Goal: Information Seeking & Learning: Learn about a topic

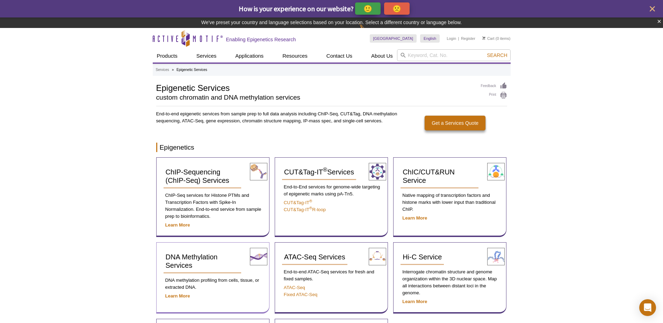
click at [191, 296] on p "Learn More" at bounding box center [213, 296] width 99 height 7
click at [179, 297] on strong "Learn More" at bounding box center [177, 295] width 25 height 5
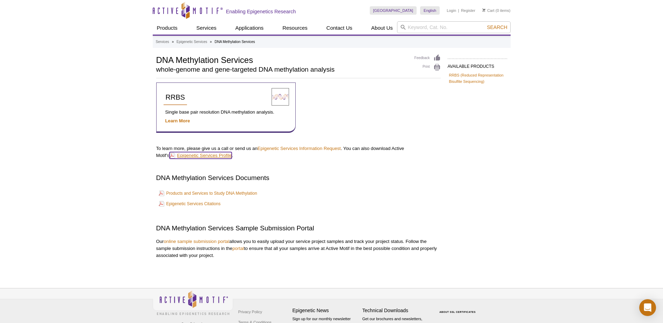
click at [190, 154] on link "Epigenetic Services Profile" at bounding box center [201, 155] width 63 height 7
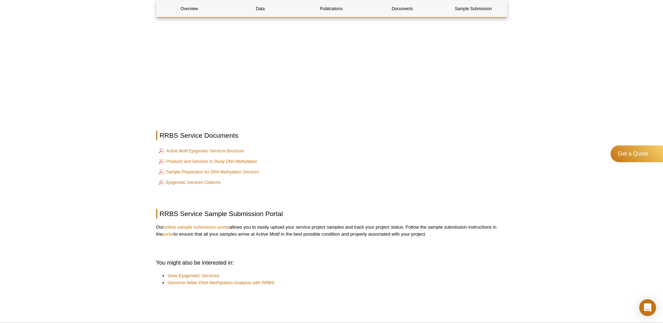
scroll to position [1221, 0]
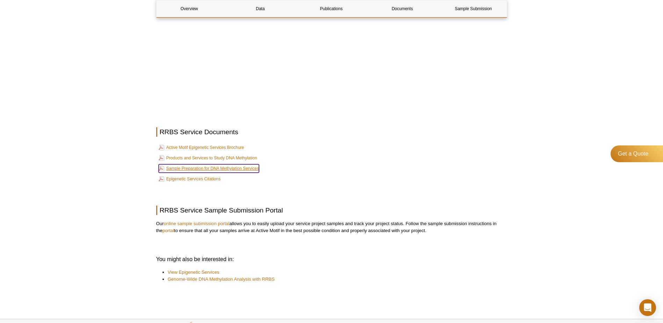
click at [213, 166] on link "Sample Preparation for DNA Methylation Services" at bounding box center [209, 168] width 100 height 8
